Goal: Find specific page/section: Find specific page/section

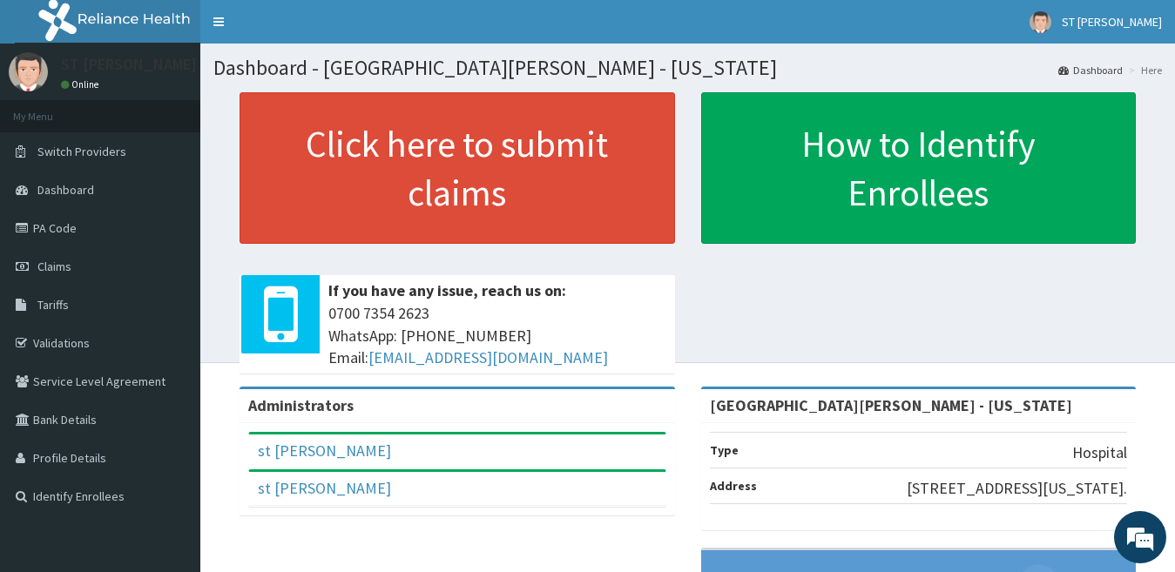
click at [67, 227] on link "PA Code" at bounding box center [100, 228] width 200 height 38
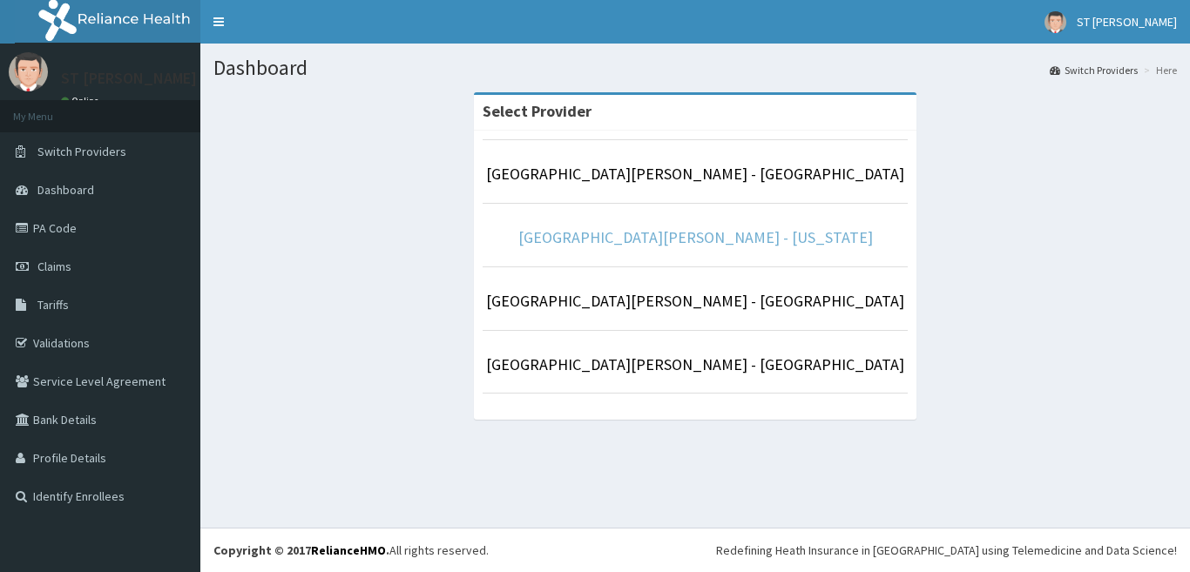
click at [614, 239] on link "[GEOGRAPHIC_DATA][PERSON_NAME] - [US_STATE]" at bounding box center [695, 237] width 354 height 20
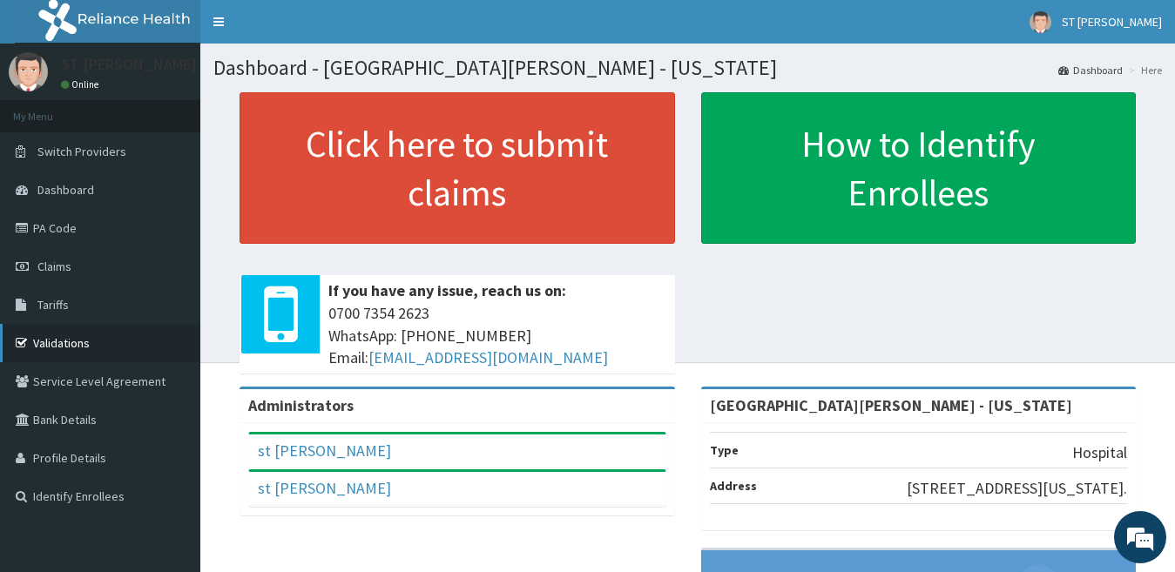
click at [52, 349] on link "Validations" at bounding box center [100, 343] width 200 height 38
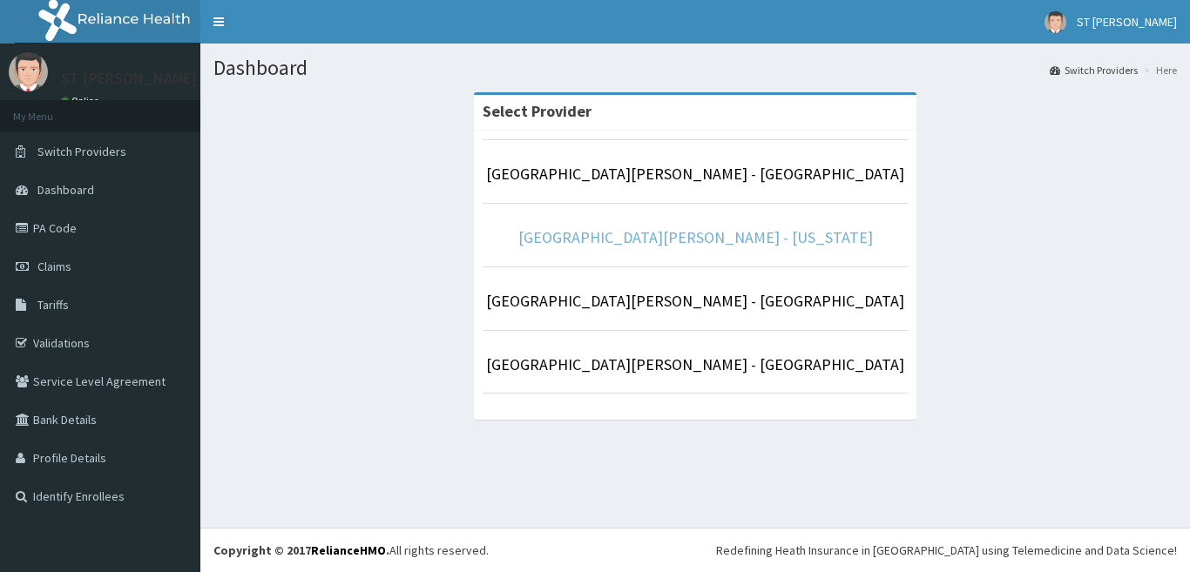
click at [708, 236] on link "[GEOGRAPHIC_DATA][PERSON_NAME] - [US_STATE]" at bounding box center [695, 237] width 354 height 20
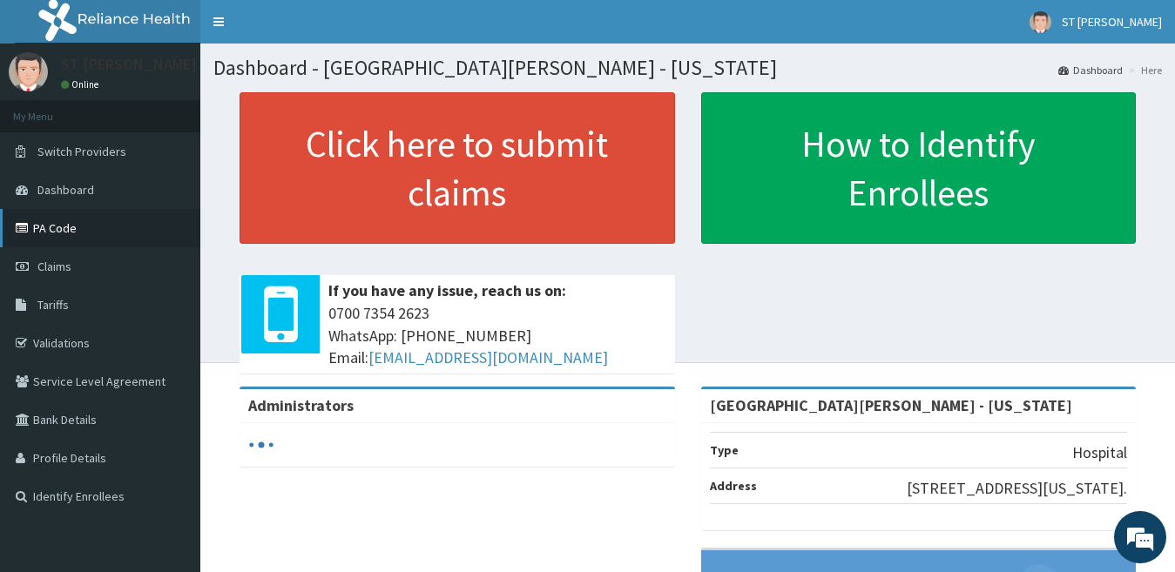
click at [56, 236] on link "PA Code" at bounding box center [100, 228] width 200 height 38
